Goal: Entertainment & Leisure: Consume media (video, audio)

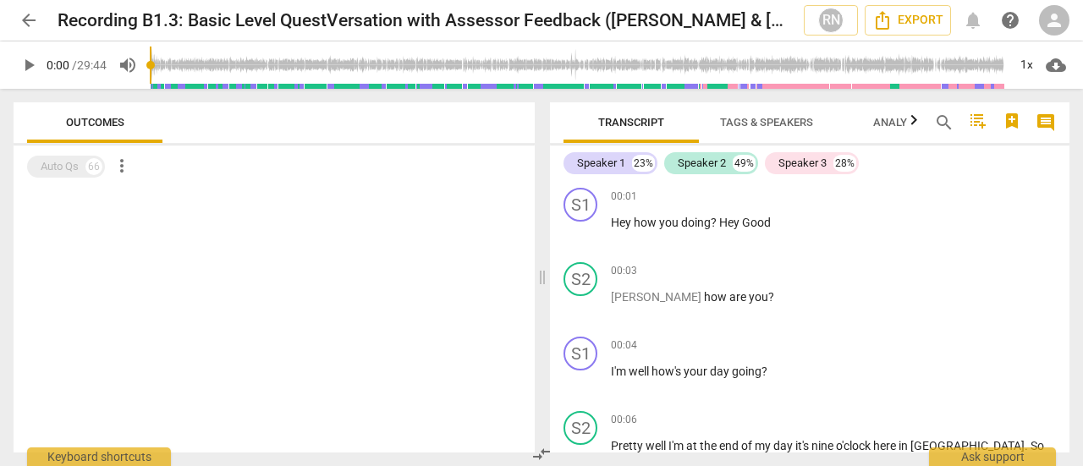
drag, startPoint x: 264, startPoint y: 247, endPoint x: 232, endPoint y: 199, distance: 58.0
click at [264, 247] on div at bounding box center [274, 320] width 521 height 265
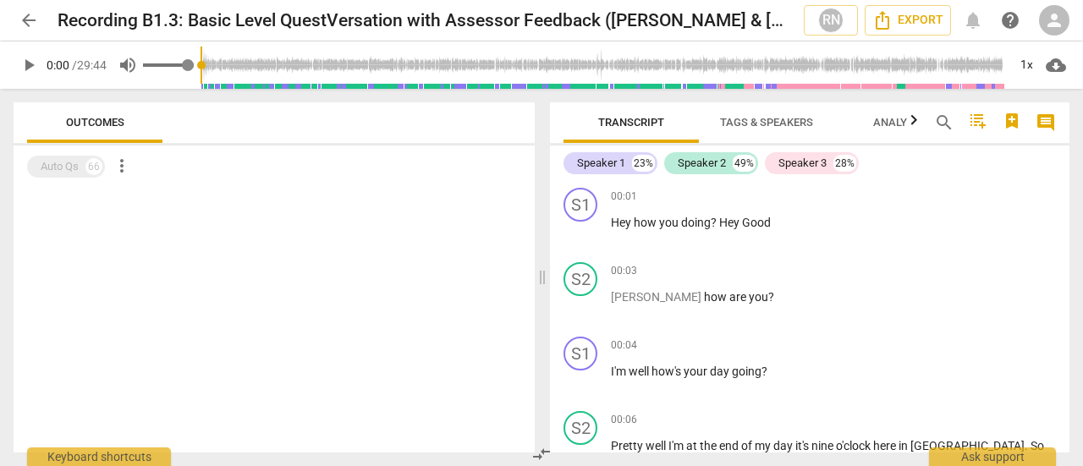
click at [126, 64] on span "volume_up" at bounding box center [128, 65] width 20 height 20
click at [126, 64] on span "volume_off" at bounding box center [128, 65] width 20 height 20
type input "1"
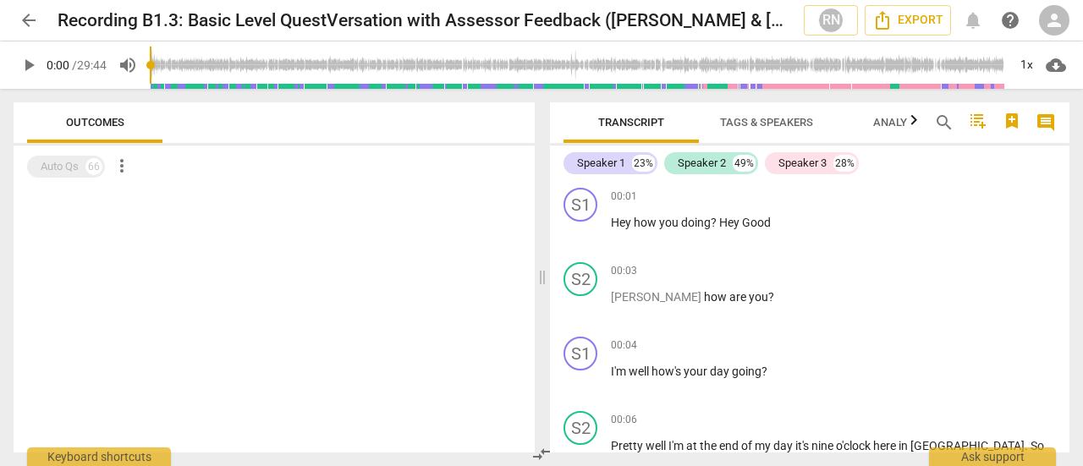
click at [27, 63] on span "play_arrow" at bounding box center [29, 65] width 20 height 20
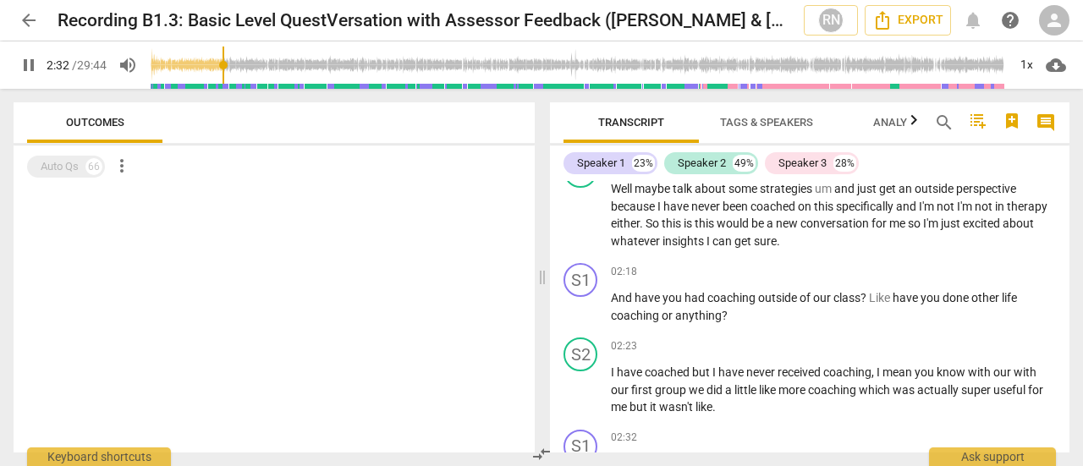
scroll to position [1267, 0]
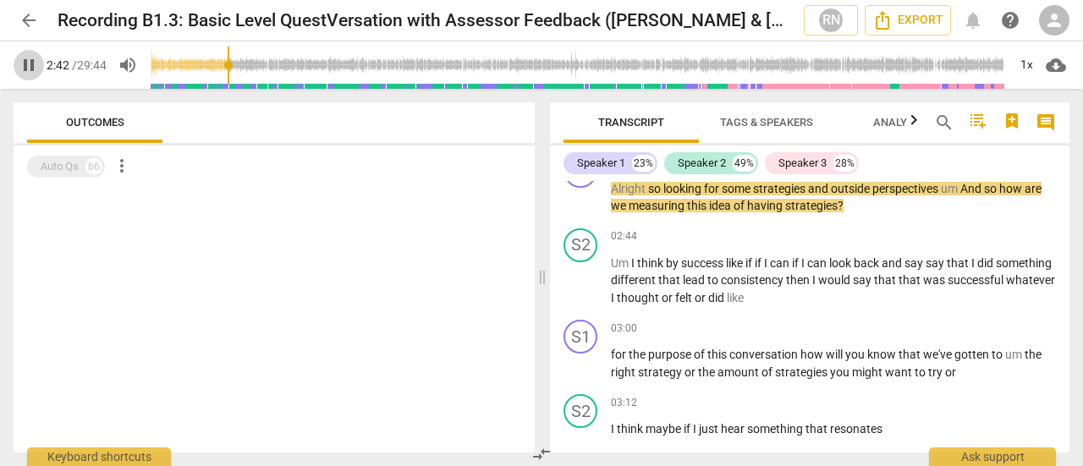
click at [29, 69] on span "pause" at bounding box center [29, 65] width 20 height 20
type input "162"
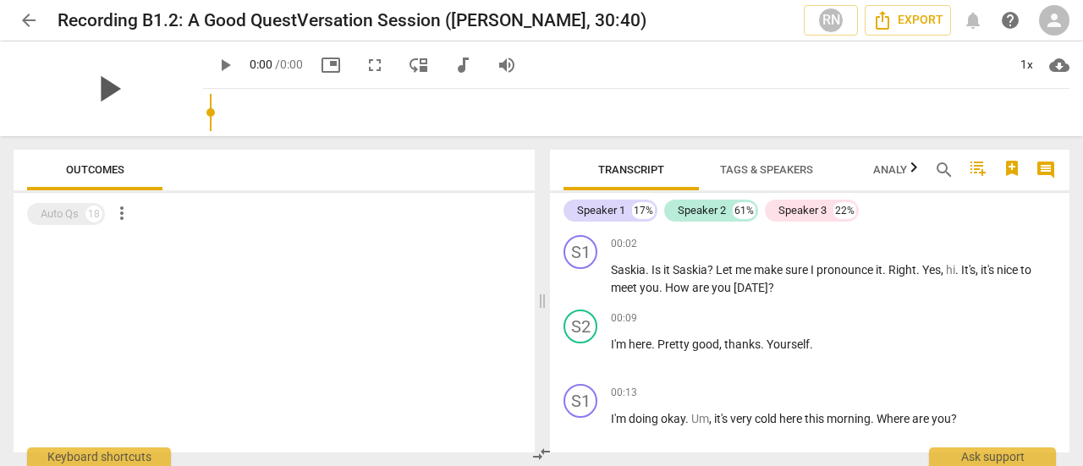
click at [130, 95] on span "play_arrow" at bounding box center [108, 89] width 44 height 44
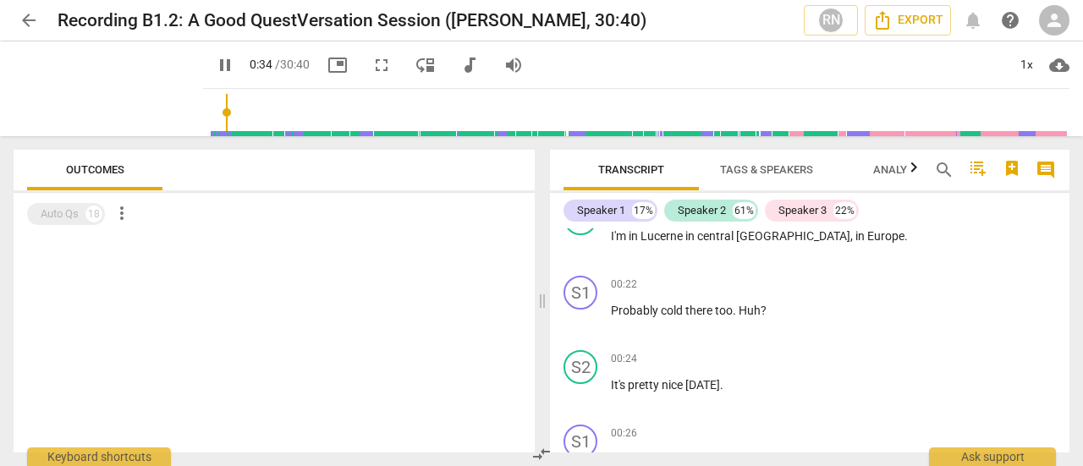
scroll to position [497, 0]
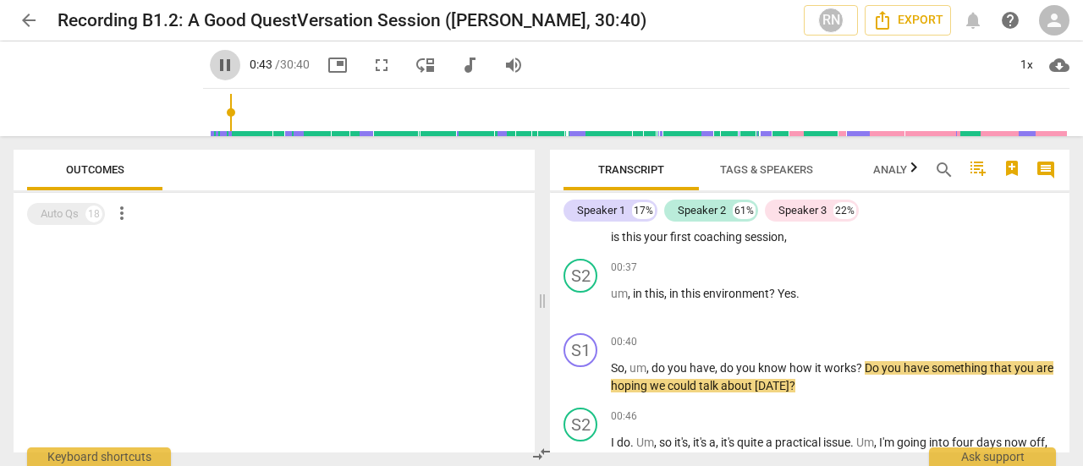
click at [215, 64] on span "pause" at bounding box center [225, 65] width 20 height 20
click at [215, 60] on span "play_arrow" at bounding box center [225, 65] width 20 height 20
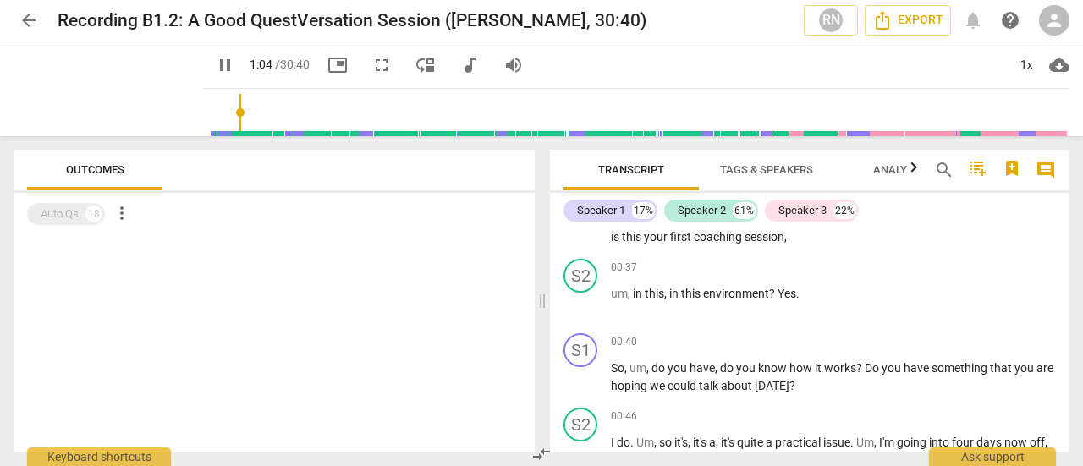
type input "64"
